Goal: Task Accomplishment & Management: Use online tool/utility

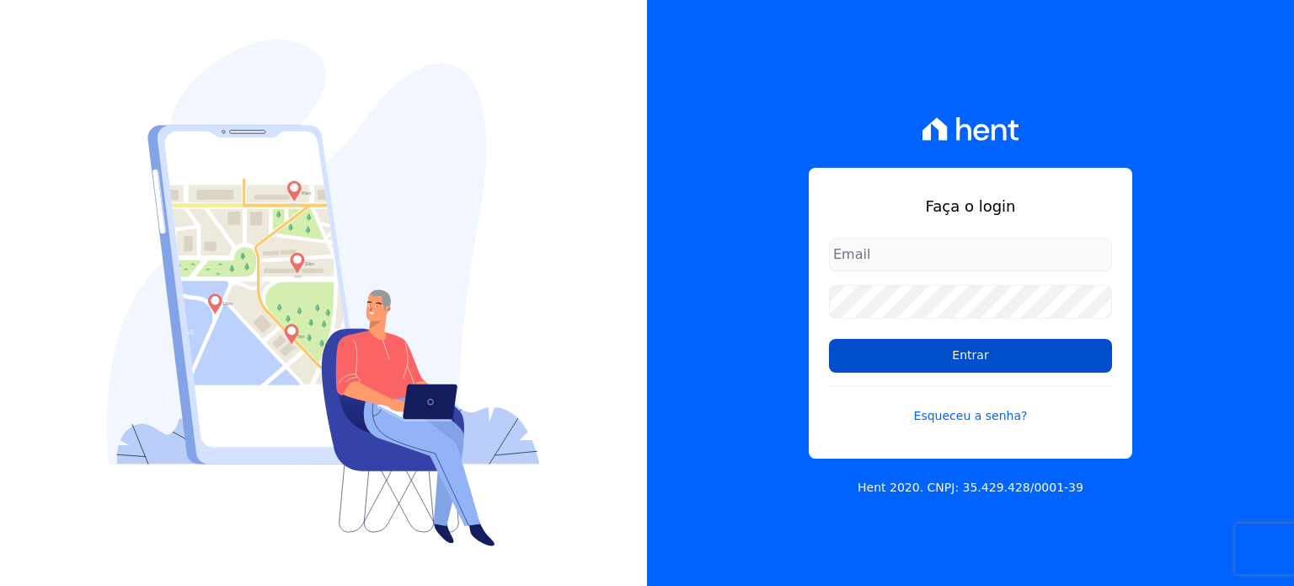
type input "[PERSON_NAME][EMAIL_ADDRESS][DOMAIN_NAME]"
click at [998, 356] on input "Entrar" at bounding box center [970, 356] width 283 height 34
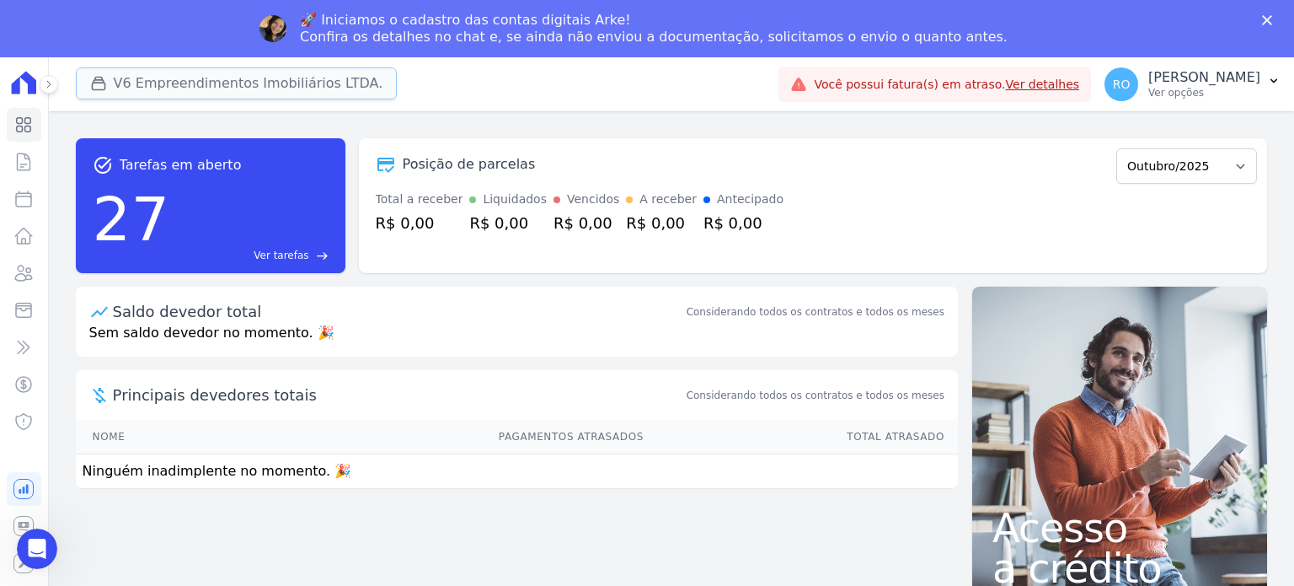
click at [171, 88] on button "V6 Empreendimentos Imobiliários LTDA." at bounding box center [237, 83] width 322 height 32
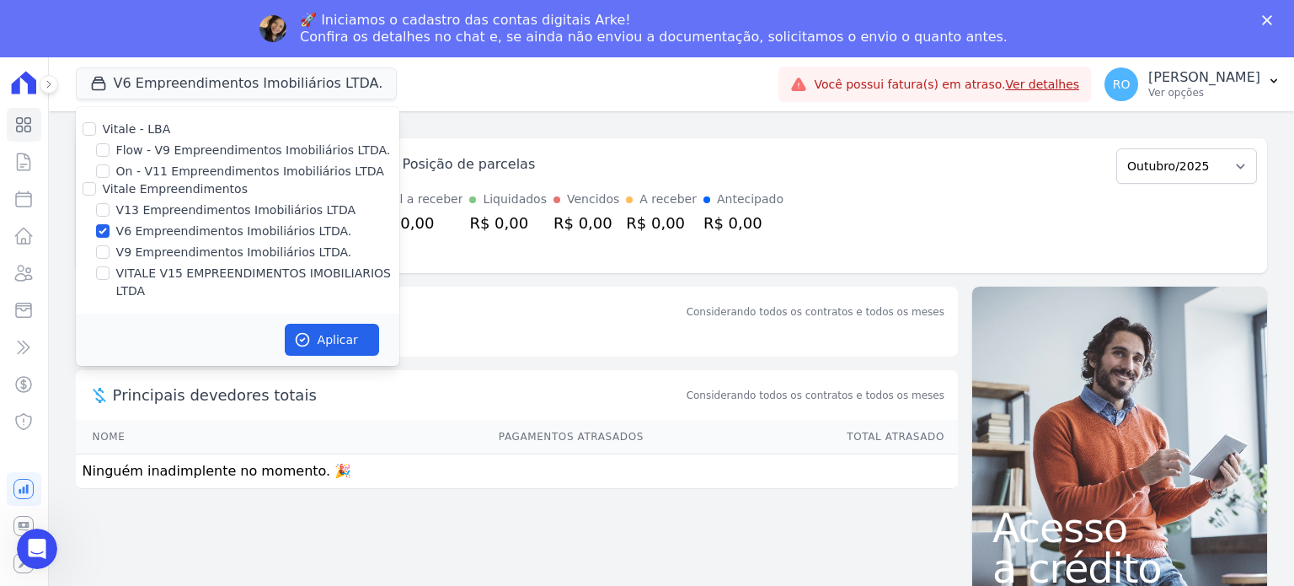
drag, startPoint x: 146, startPoint y: 206, endPoint x: 145, endPoint y: 215, distance: 8.5
click at [145, 207] on label "V13 Empreendimentos Imobiliários LTDA" at bounding box center [235, 210] width 239 height 18
click at [110, 207] on input "V13 Empreendimentos Imobiliários LTDA" at bounding box center [102, 209] width 13 height 13
checkbox input "true"
click at [145, 236] on label "V6 Empreendimentos Imobiliários LTDA." at bounding box center [234, 231] width 236 height 18
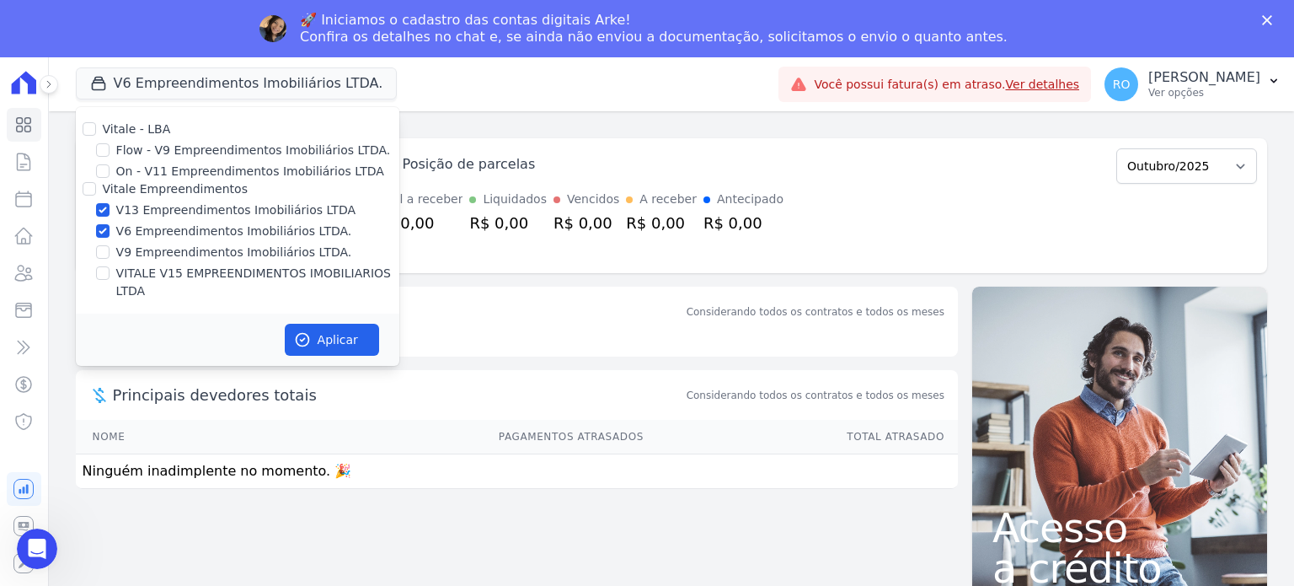
click at [110, 236] on input "V6 Empreendimentos Imobiliários LTDA." at bounding box center [102, 230] width 13 height 13
checkbox input "false"
click at [243, 274] on label "VITALE V15 EMPREENDIMENTOS IMOBILIARIOS LTDA" at bounding box center [257, 282] width 283 height 35
click at [110, 274] on input "VITALE V15 EMPREENDIMENTOS IMOBILIARIOS LTDA" at bounding box center [102, 272] width 13 height 13
checkbox input "true"
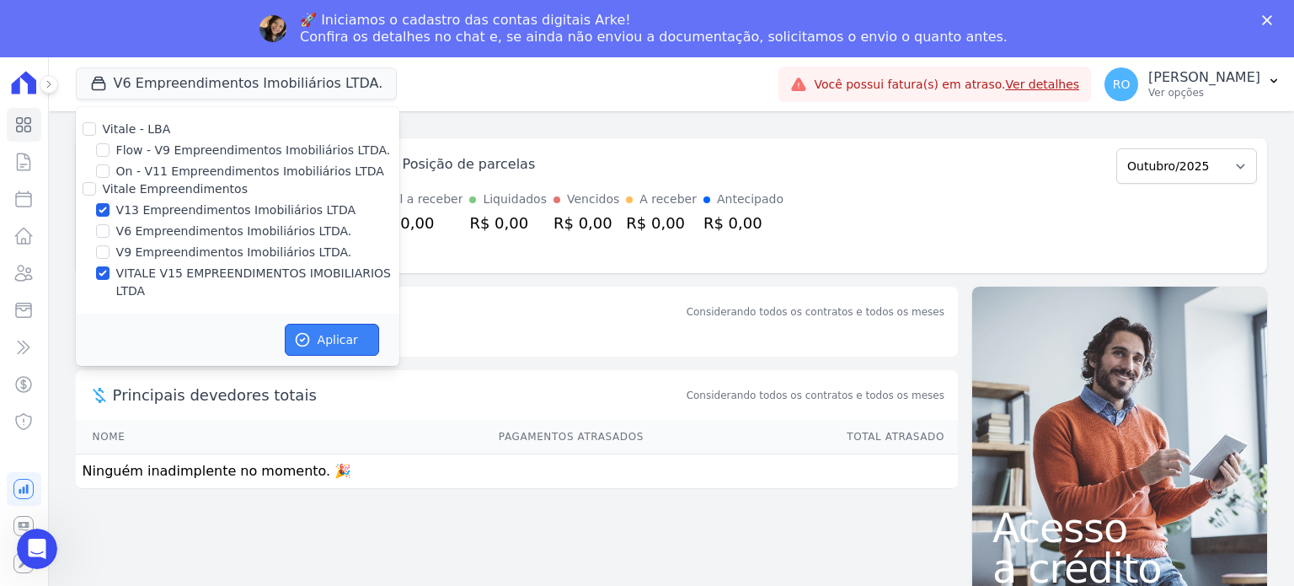
click at [314, 325] on button "Aplicar" at bounding box center [332, 340] width 94 height 32
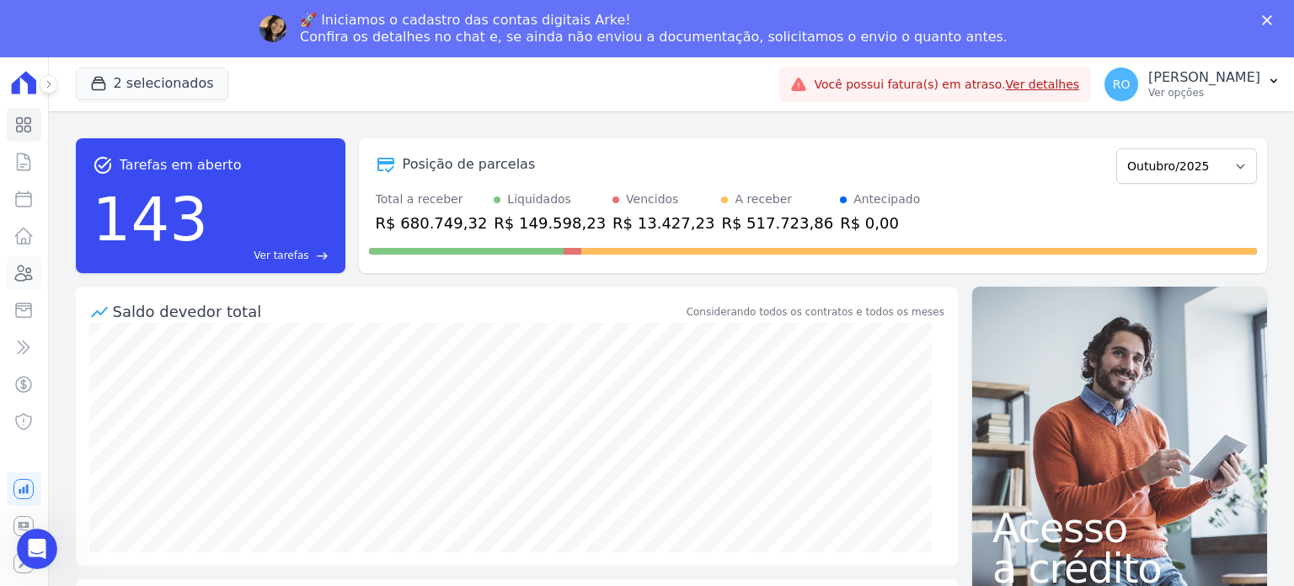
click at [25, 272] on icon at bounding box center [23, 273] width 20 height 20
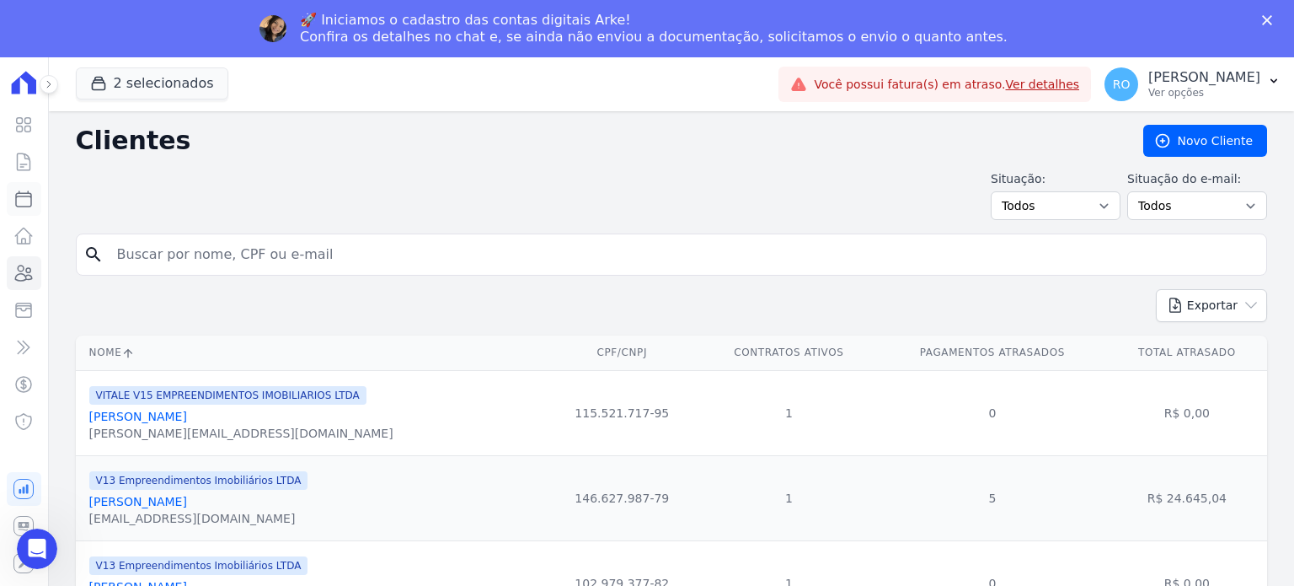
click at [31, 199] on icon at bounding box center [23, 198] width 15 height 15
select select
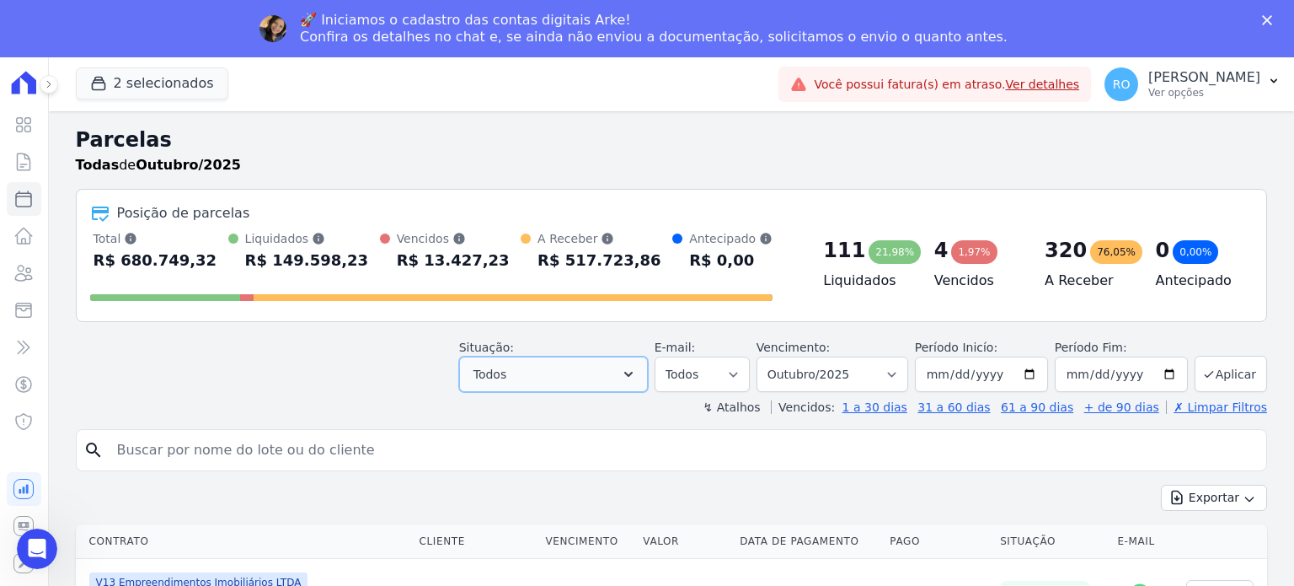
click at [564, 380] on button "Todos" at bounding box center [553, 373] width 189 height 35
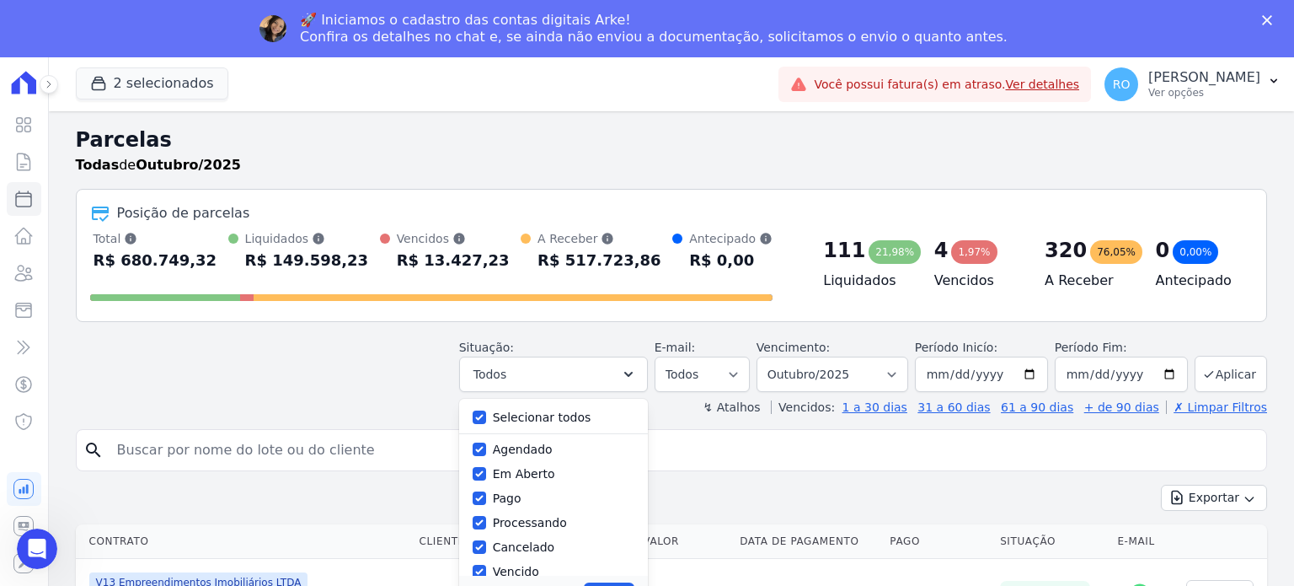
click at [537, 415] on label "Selecionar todos" at bounding box center [542, 416] width 99 height 13
click at [486, 415] on input "Selecionar todos" at bounding box center [479, 416] width 13 height 13
checkbox input "false"
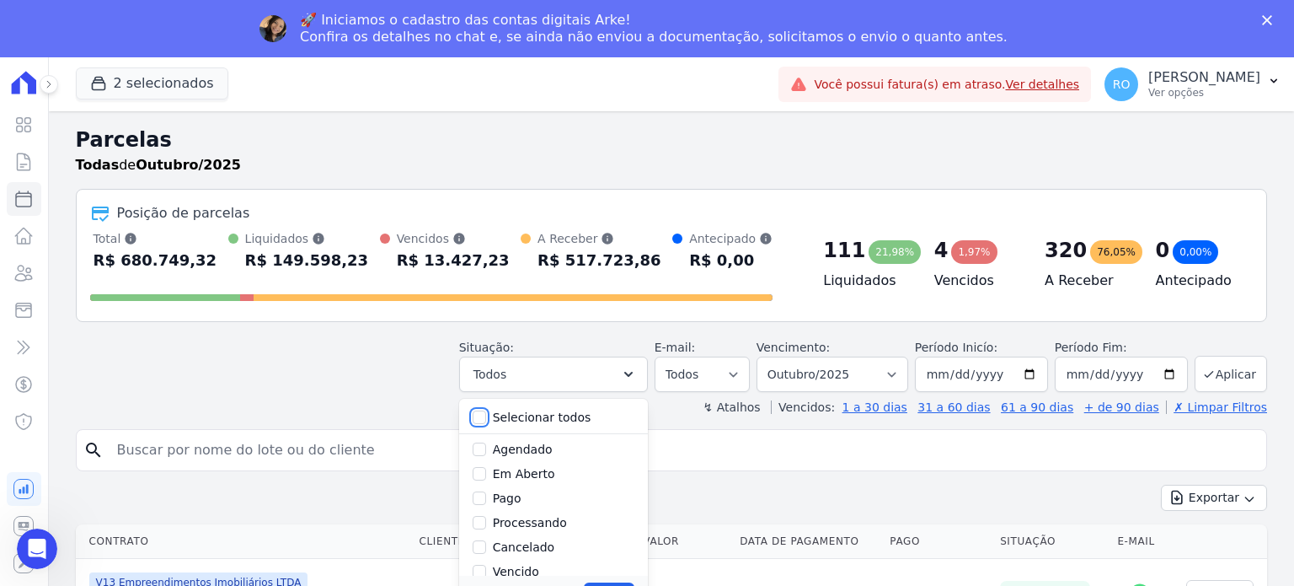
checkbox input "false"
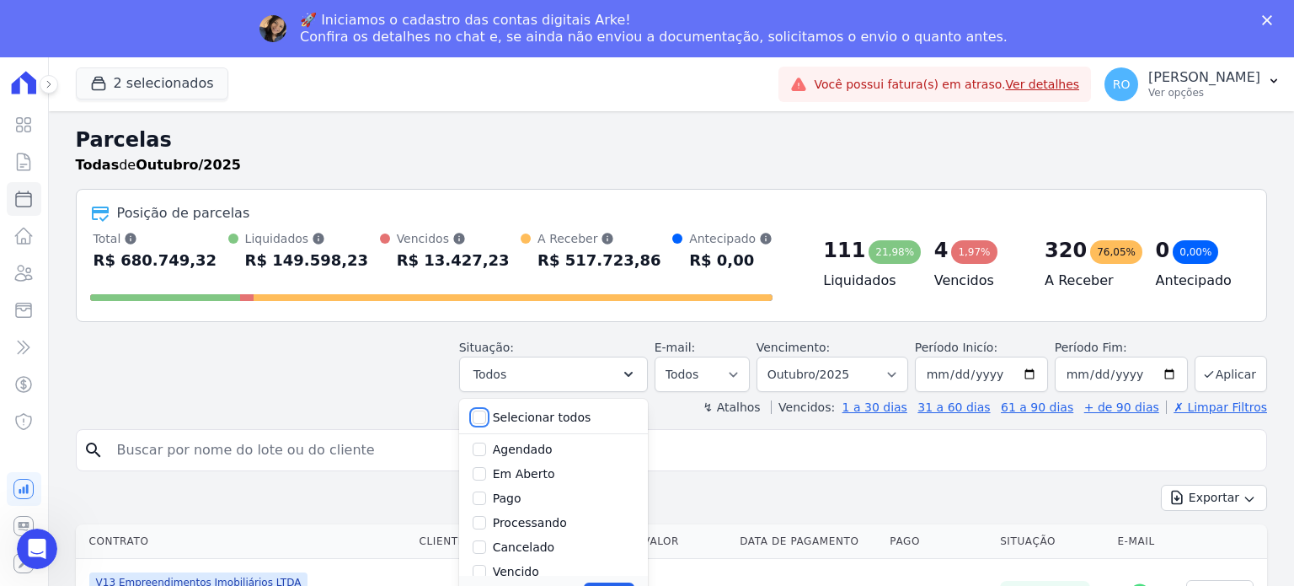
checkbox input "false"
click at [522, 417] on label "Pago" at bounding box center [507, 413] width 29 height 13
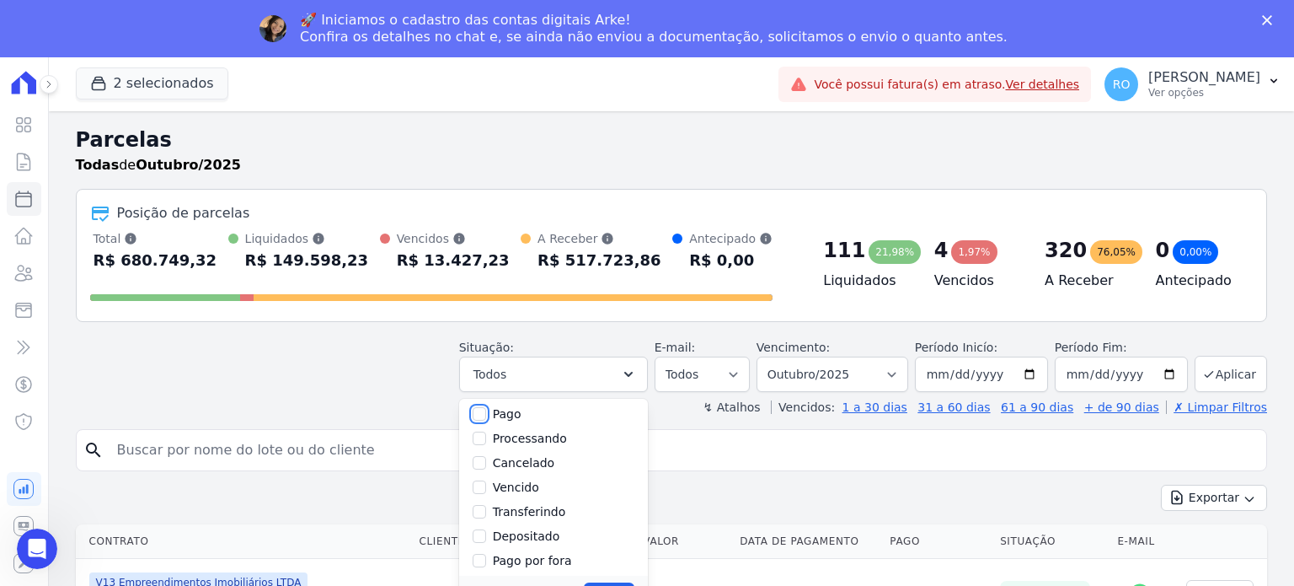
click at [486, 417] on input "Pago" at bounding box center [479, 413] width 13 height 13
checkbox input "true"
click at [532, 513] on label "Transferindo" at bounding box center [529, 511] width 73 height 13
click at [486, 513] on input "Transferindo" at bounding box center [479, 511] width 13 height 13
checkbox input "true"
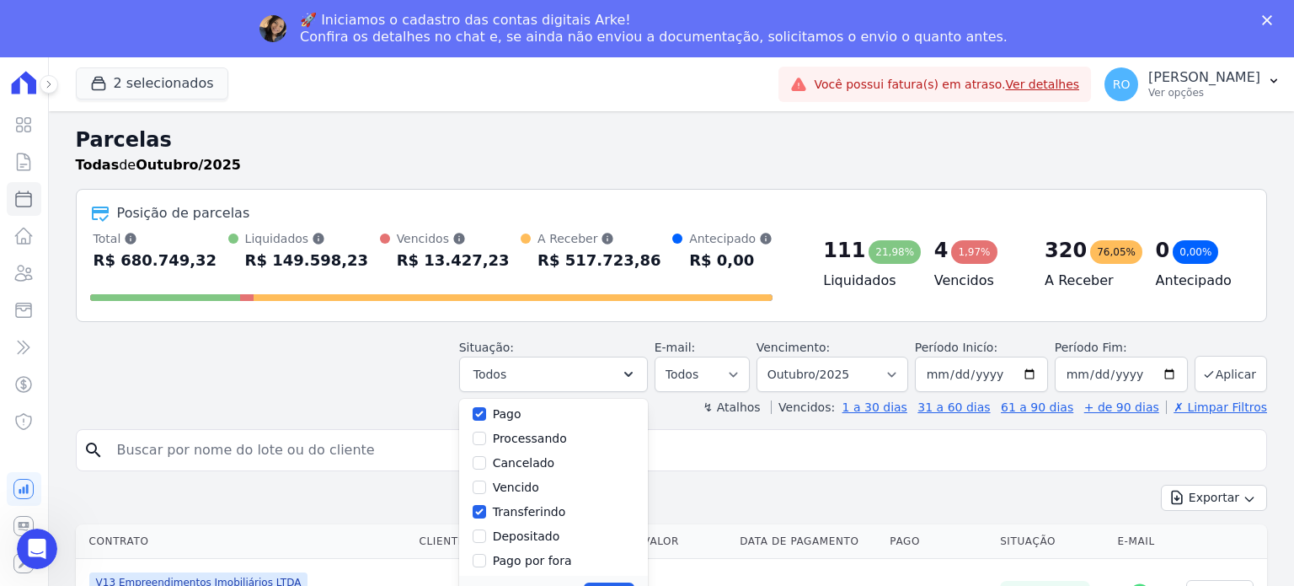
click at [534, 534] on label "Depositado" at bounding box center [526, 535] width 67 height 13
click at [486, 534] on input "Depositado" at bounding box center [479, 535] width 13 height 13
checkbox input "true"
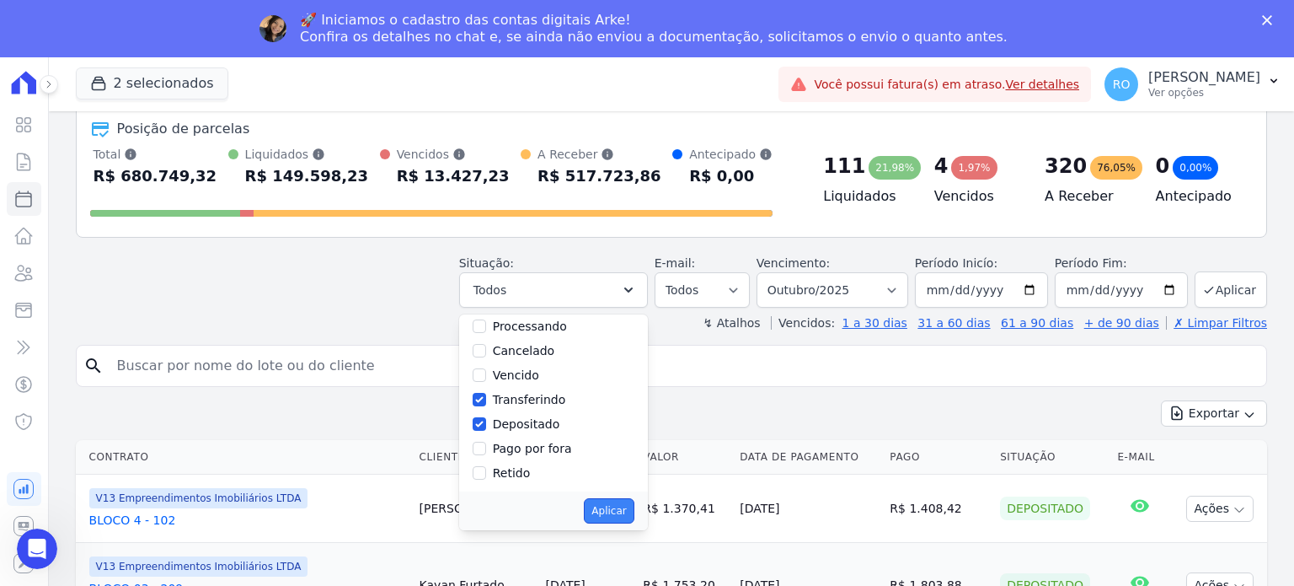
click at [621, 510] on button "Aplicar" at bounding box center [609, 510] width 50 height 25
select select "paid"
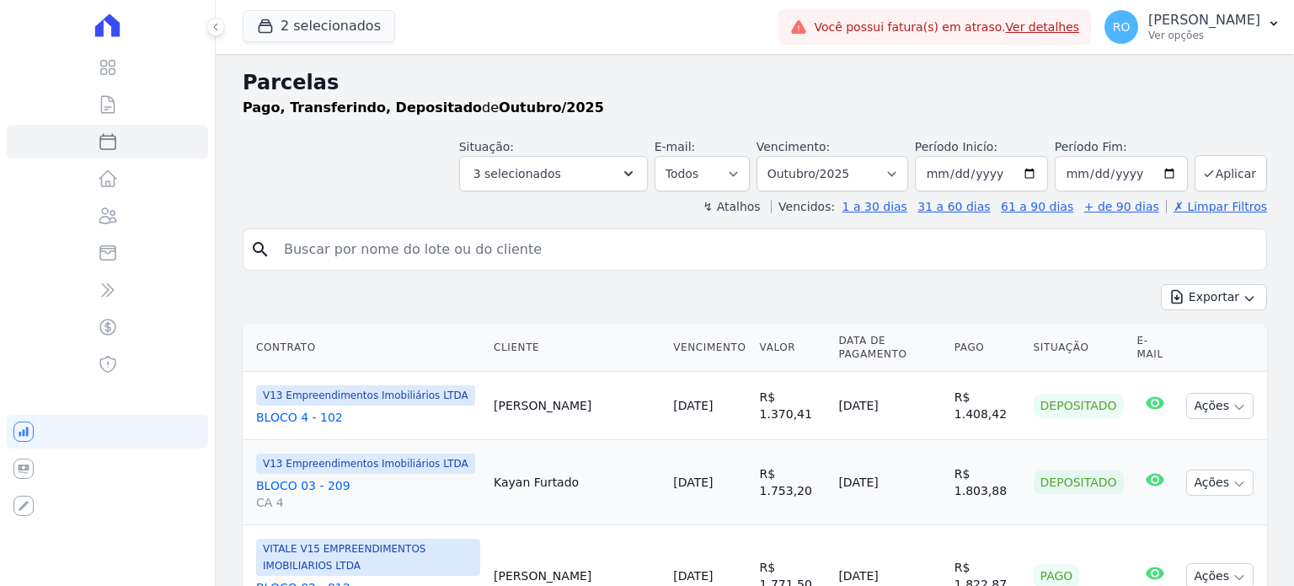
select select
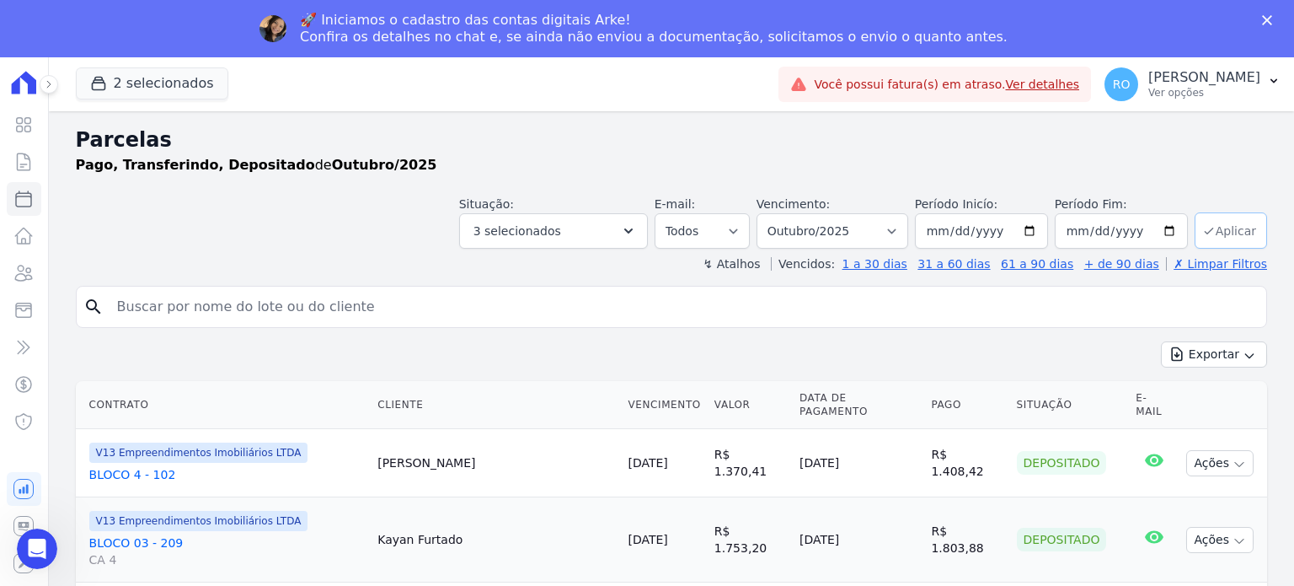
click at [1217, 228] on button "Aplicar" at bounding box center [1231, 230] width 72 height 36
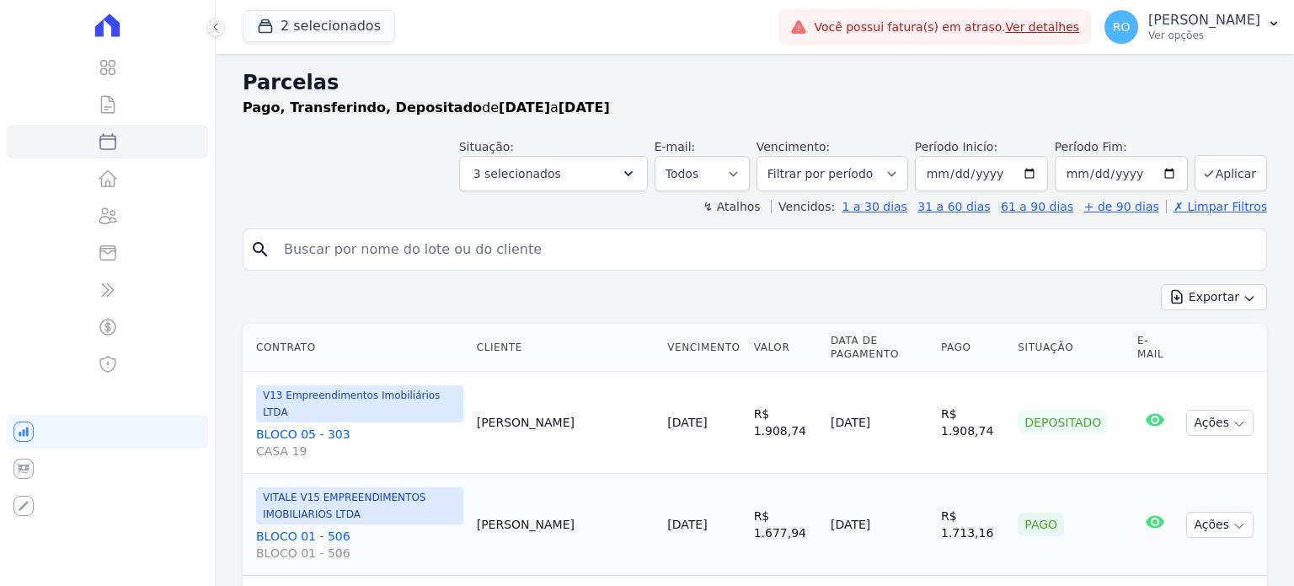
select select
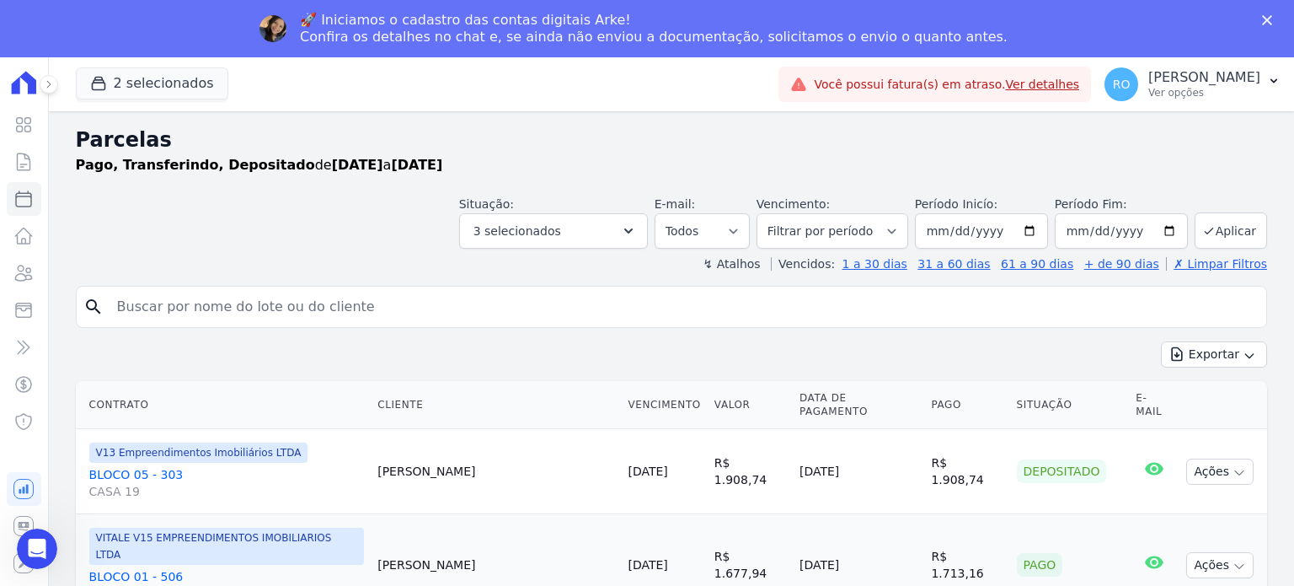
click at [620, 175] on div "Parcelas Pago, Transferindo, Depositado de 01/10/2025 a 31/10/2025" at bounding box center [672, 157] width 1192 height 64
click at [1207, 358] on button "Exportar" at bounding box center [1214, 354] width 106 height 26
click at [1207, 234] on button "Aplicar" at bounding box center [1231, 230] width 72 height 36
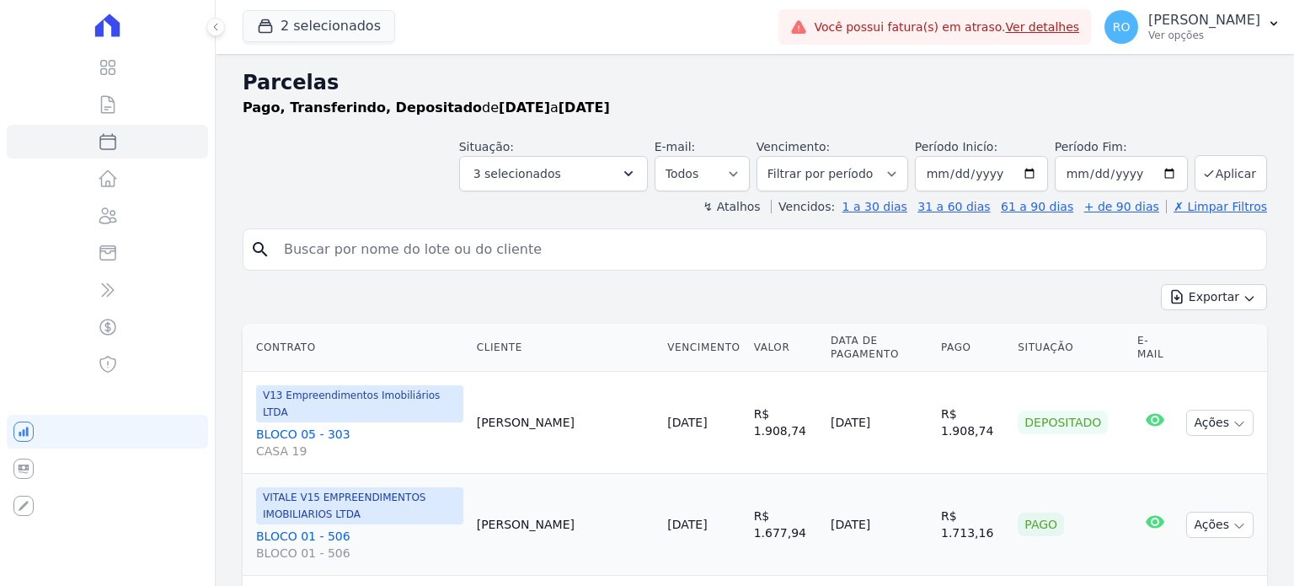
select select
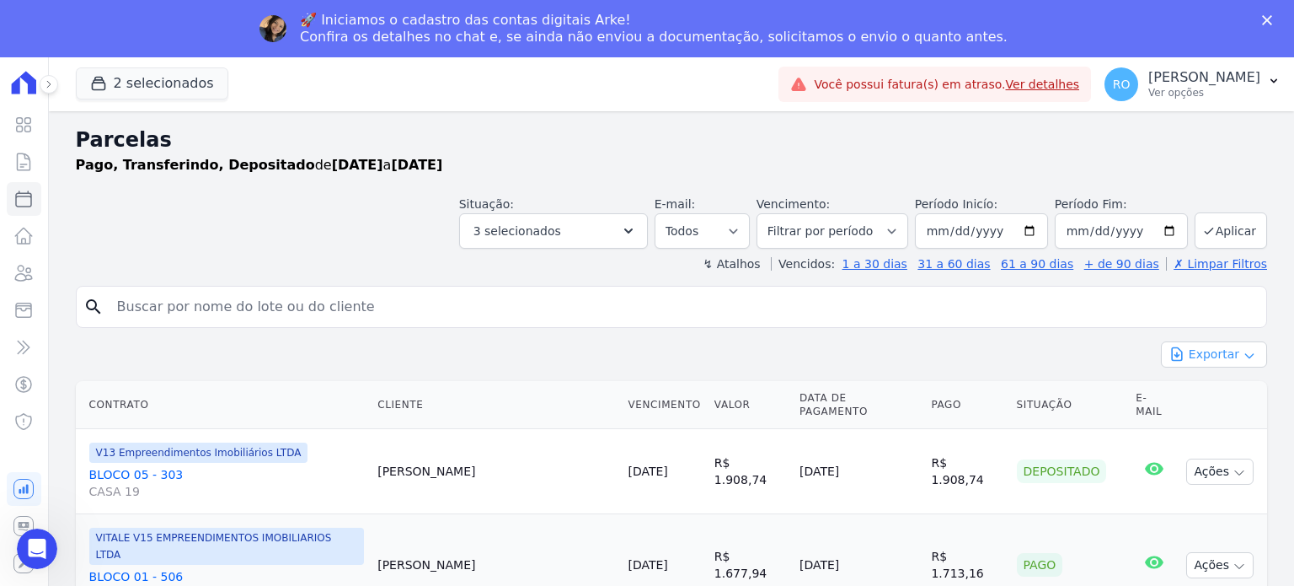
click at [1197, 356] on button "Exportar" at bounding box center [1214, 354] width 106 height 26
click at [1198, 416] on span "Exportar CSV" at bounding box center [1212, 423] width 89 height 17
click at [1173, 86] on p "Ver opções" at bounding box center [1205, 92] width 112 height 13
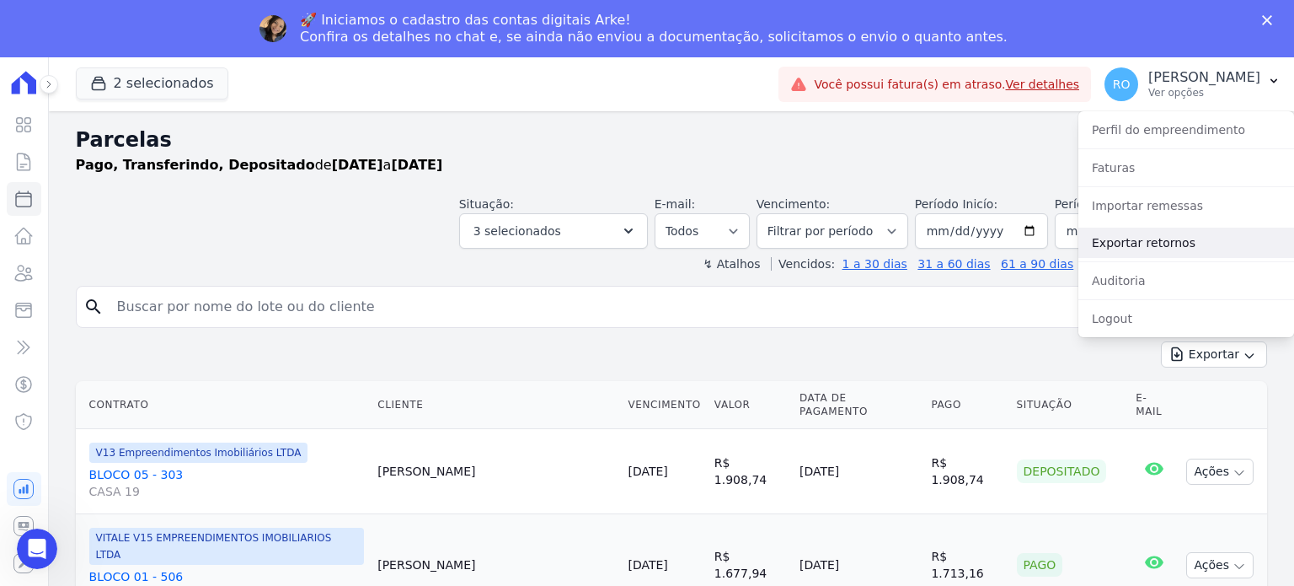
click at [1146, 242] on link "Exportar retornos" at bounding box center [1187, 243] width 216 height 30
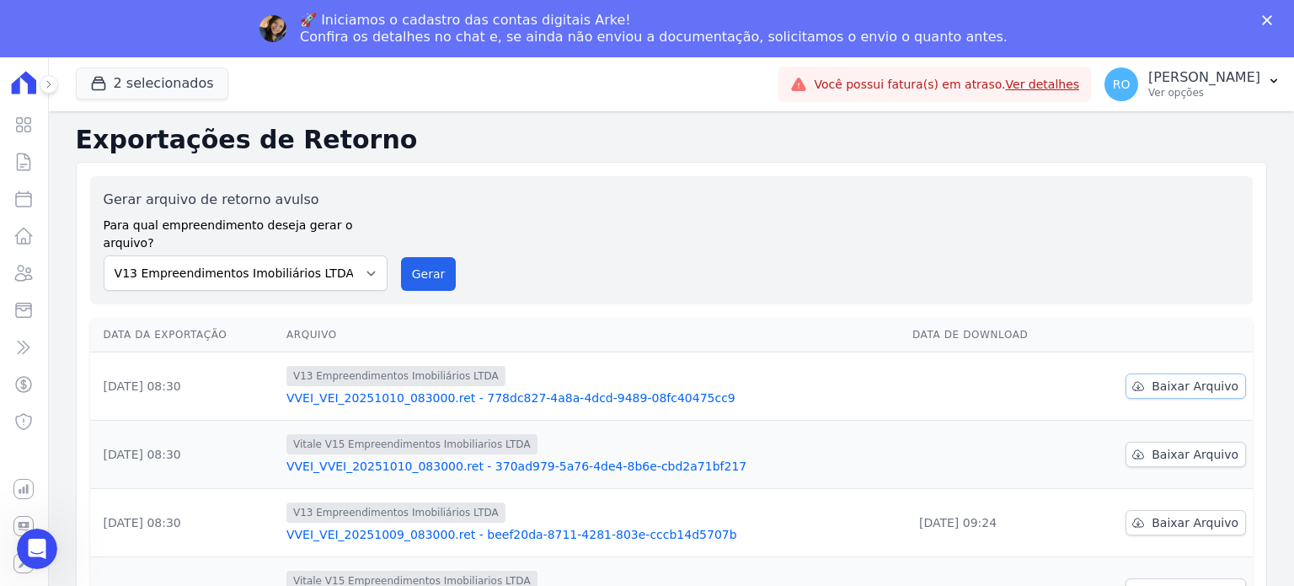
click at [1180, 378] on span "Baixar Arquivo" at bounding box center [1195, 386] width 87 height 17
click at [1177, 446] on span "Baixar Arquivo" at bounding box center [1195, 454] width 87 height 17
click at [408, 257] on button "Gerar" at bounding box center [429, 274] width 56 height 34
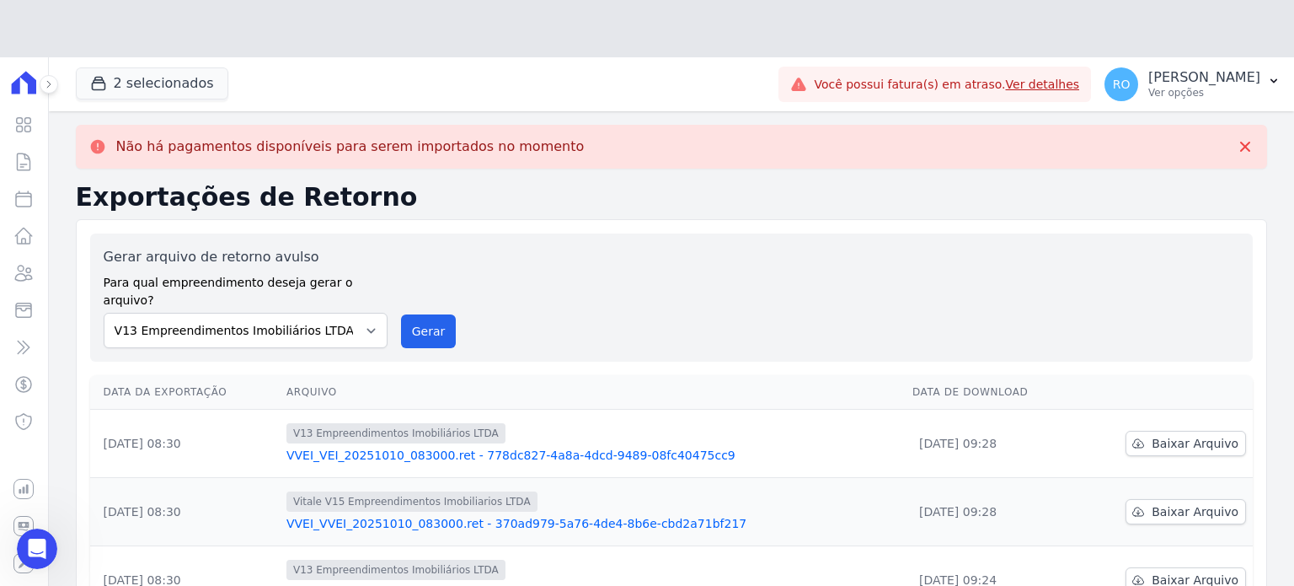
click at [370, 260] on div "Gerar arquivo de retorno avulso Para qual empreendimento deseja gerar o arquivo…" at bounding box center [246, 297] width 284 height 101
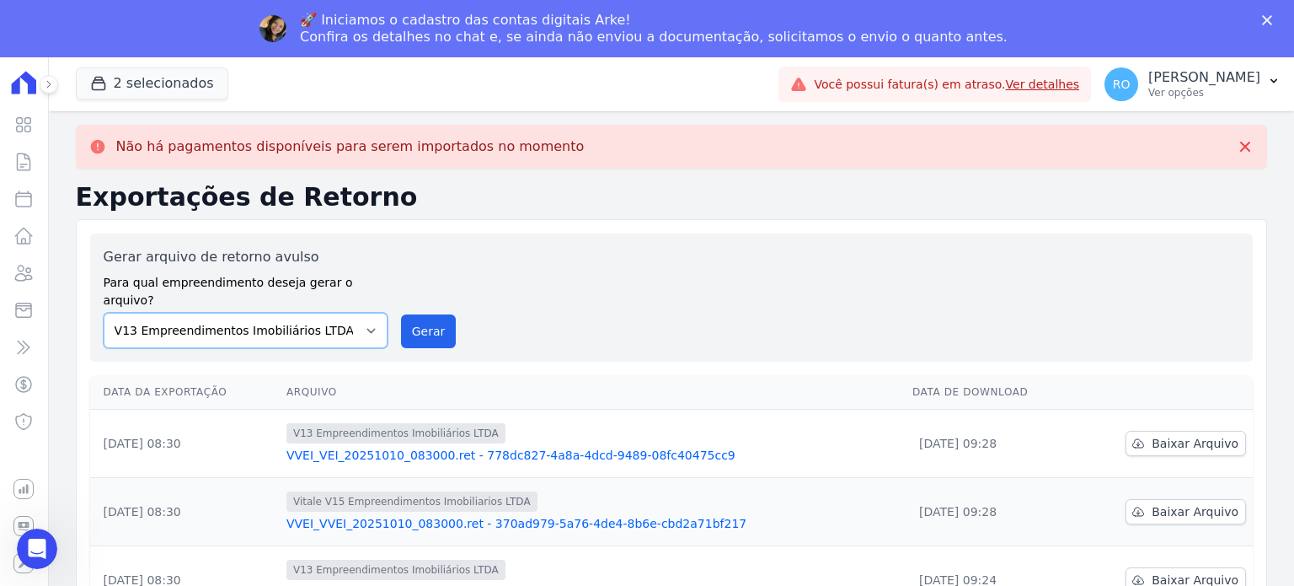
click at [356, 313] on select "Flow - V9 Empreendimentos Imobiliários LTDA. On - V11 Empreendimentos Imobiliár…" at bounding box center [246, 330] width 284 height 35
select select "43a01992-2921-4595-aa0d-28e05d992a61"
click at [104, 313] on select "Flow - V9 Empreendimentos Imobiliários LTDA. On - V11 Empreendimentos Imobiliár…" at bounding box center [246, 330] width 284 height 35
click at [429, 314] on button "Gerar" at bounding box center [429, 331] width 56 height 34
